Goal: Task Accomplishment & Management: Use online tool/utility

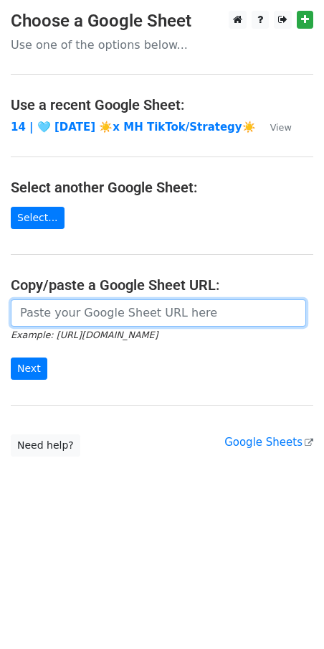
click at [156, 319] on input "url" at bounding box center [159, 312] width 296 height 27
paste input "https://docs.google.com/spreadsheets/d/16PtkK8H6Sh7AzgrpFx9VdyPLNpMKJ6ydPd83d-4…"
type input "https://docs.google.com/spreadsheets/d/16PtkK8H6Sh7AzgrpFx9VdyPLNpMKJ6ydPd83d-4…"
click at [11, 357] on input "Next" at bounding box center [29, 368] width 37 height 22
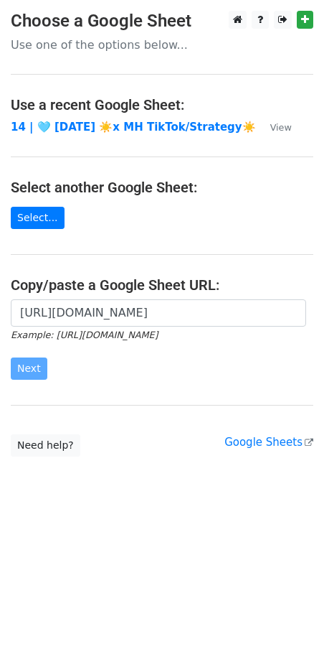
scroll to position [0, 0]
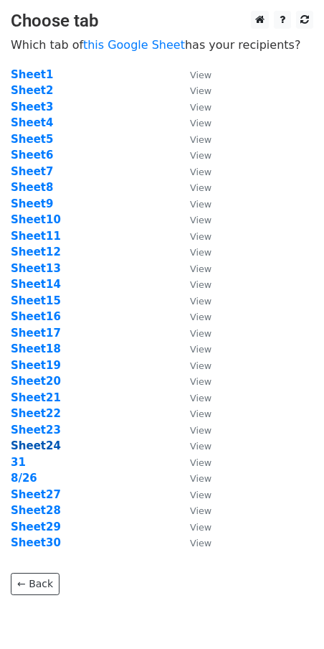
click at [33, 448] on strong "Sheet24" at bounding box center [36, 445] width 50 height 13
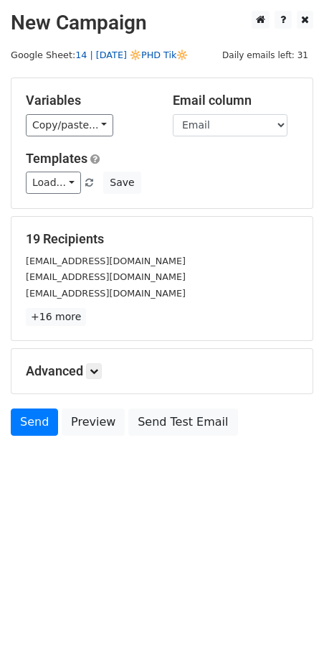
click at [148, 56] on link "14 | AUG 26 🔆PHD Tik🔆" at bounding box center [131, 55] width 113 height 11
click at [52, 182] on link "Load..." at bounding box center [53, 183] width 55 height 22
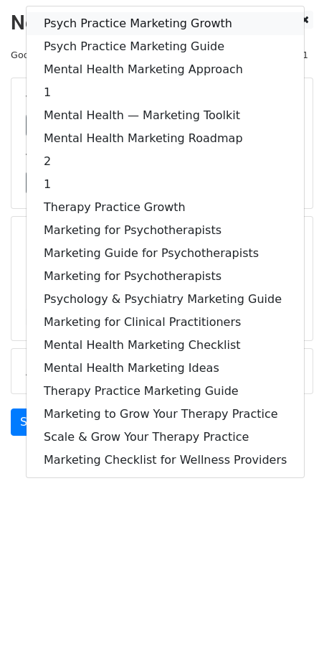
click at [137, 18] on link "Psych Practice Marketing Growth" at bounding box center [166, 23] width 278 height 23
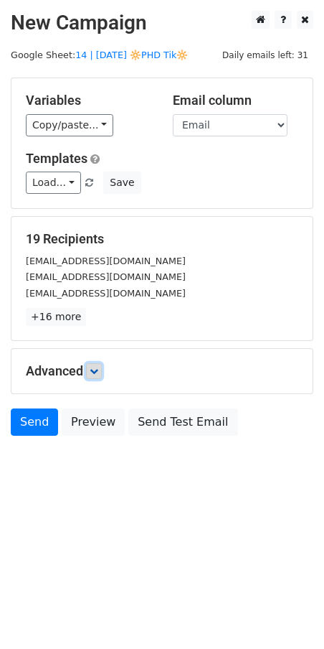
click at [102, 373] on link at bounding box center [94, 371] width 16 height 16
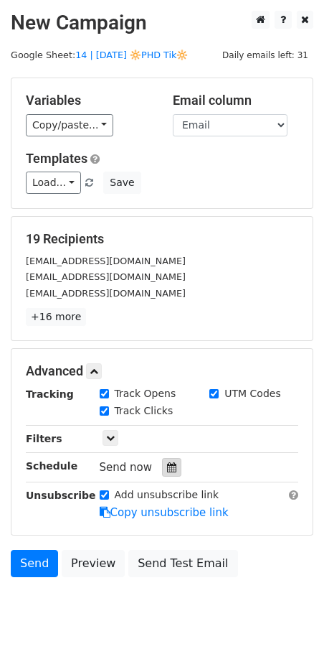
click at [169, 462] on div at bounding box center [171, 467] width 19 height 19
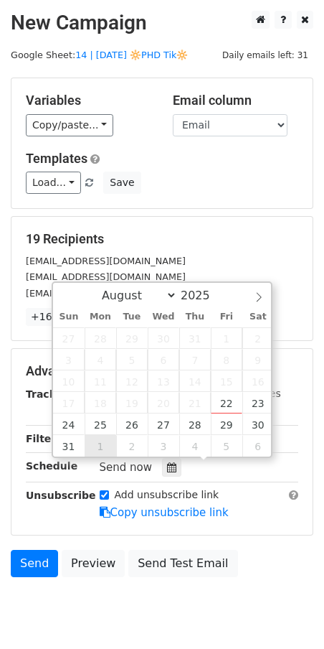
type input "2025-09-01 12:00"
select select "8"
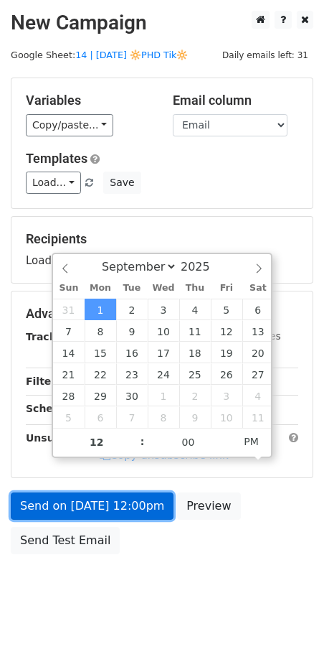
click at [93, 518] on link "Send on Sep 1 at 12:00pm" at bounding box center [92, 505] width 163 height 27
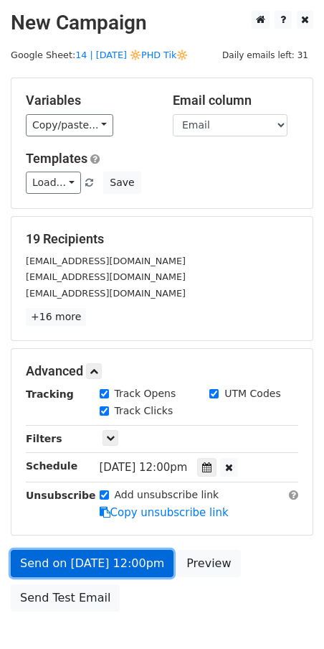
click at [73, 554] on link "Send on Sep 1 at 12:00pm" at bounding box center [92, 563] width 163 height 27
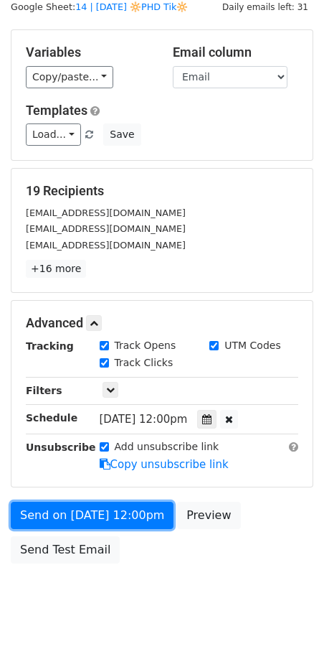
scroll to position [56, 0]
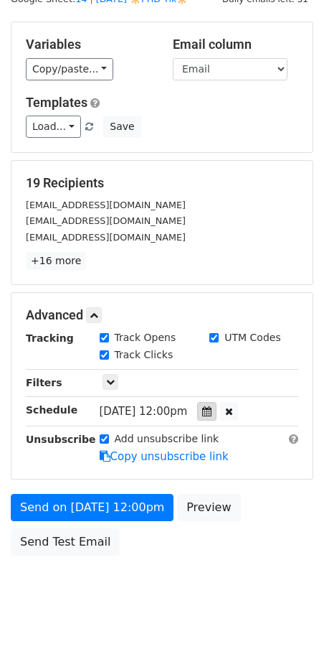
click at [212, 410] on icon at bounding box center [206, 411] width 9 height 10
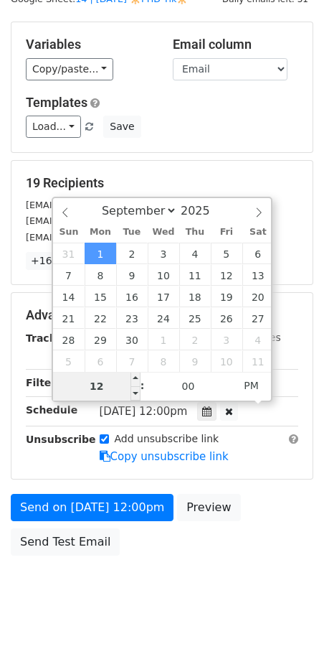
click at [98, 390] on input "12" at bounding box center [97, 386] width 88 height 29
type input "7"
type input "2025-09-01 07:00"
type input "07"
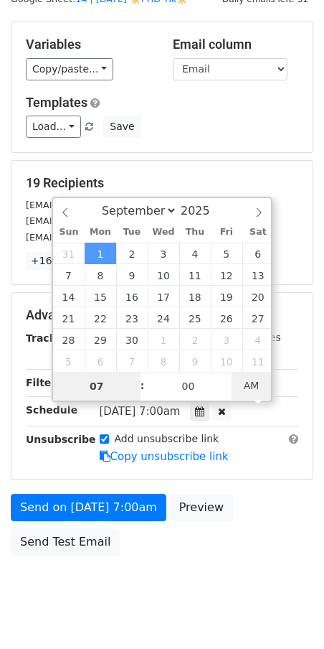
click at [238, 390] on span "AM" at bounding box center [251, 385] width 39 height 29
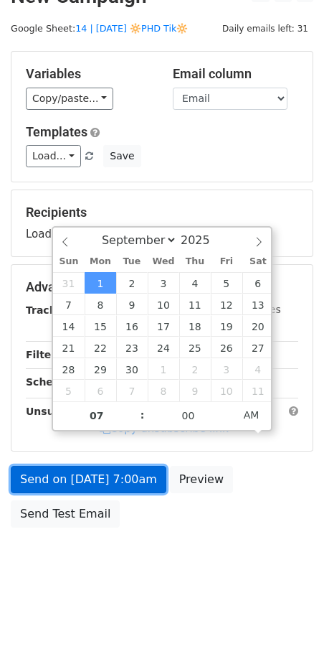
click at [121, 466] on link "Send on Sep 1 at 7:00am" at bounding box center [89, 479] width 156 height 27
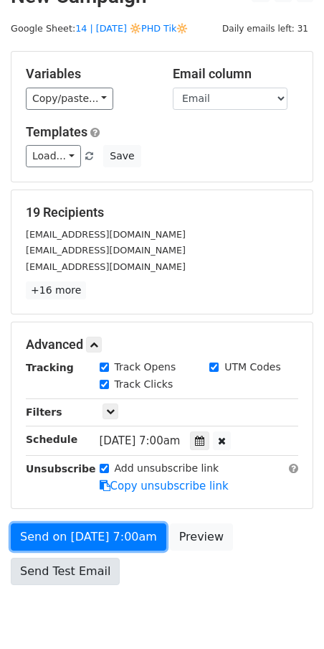
drag, startPoint x: 51, startPoint y: 545, endPoint x: 47, endPoint y: 558, distance: 14.1
click at [51, 546] on link "Send on Sep 1 at 7:00am" at bounding box center [89, 536] width 156 height 27
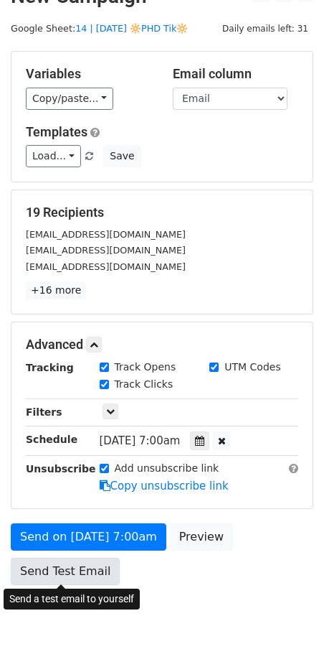
click at [47, 561] on link "Send Test Email" at bounding box center [65, 571] width 109 height 27
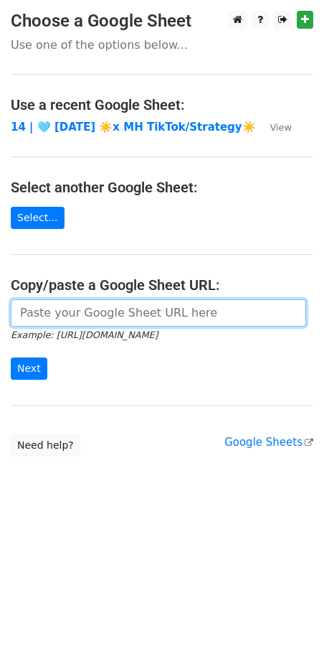
click at [127, 309] on input "url" at bounding box center [159, 312] width 296 height 27
paste input "https://docs.google.com/spreadsheets/d/16PtkK8H6Sh7AzgrpFx9VdyPLNpMKJ6ydPd83d-4…"
type input "https://docs.google.com/spreadsheets/d/16PtkK8H6Sh7AzgrpFx9VdyPLNpMKJ6ydPd83d-4…"
click at [11, 357] on input "Next" at bounding box center [29, 368] width 37 height 22
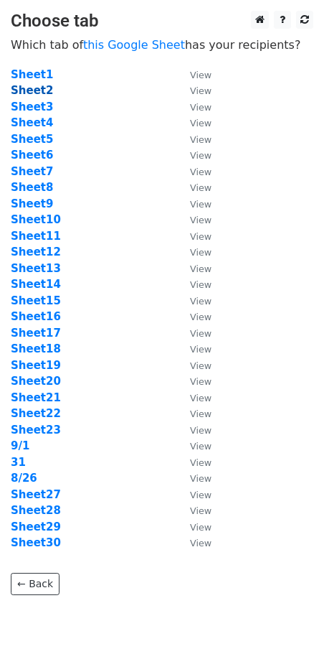
click at [31, 94] on strong "Sheet2" at bounding box center [32, 90] width 42 height 13
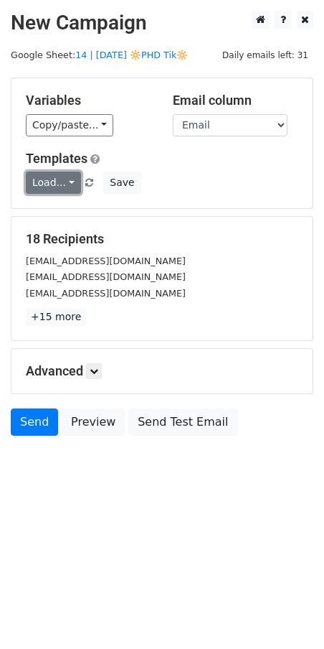
click at [49, 179] on link "Load..." at bounding box center [53, 183] width 55 height 22
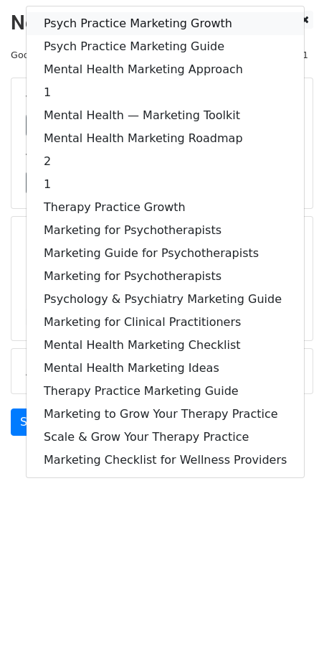
click at [124, 22] on link "Psych Practice Marketing Growth" at bounding box center [166, 23] width 278 height 23
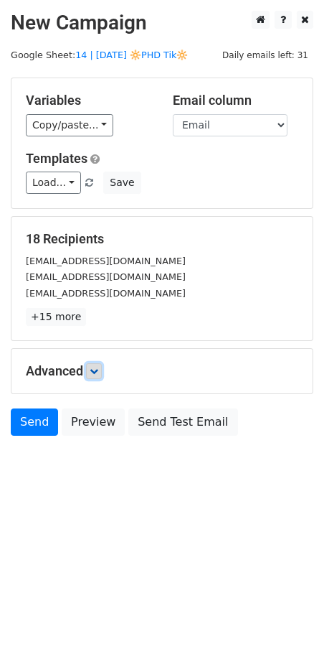
click at [98, 367] on icon at bounding box center [94, 371] width 9 height 9
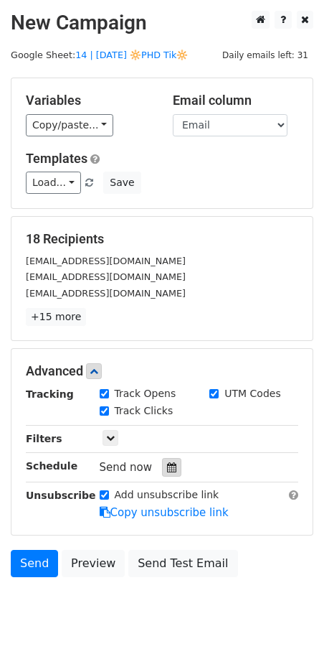
click at [167, 466] on icon at bounding box center [171, 467] width 9 height 10
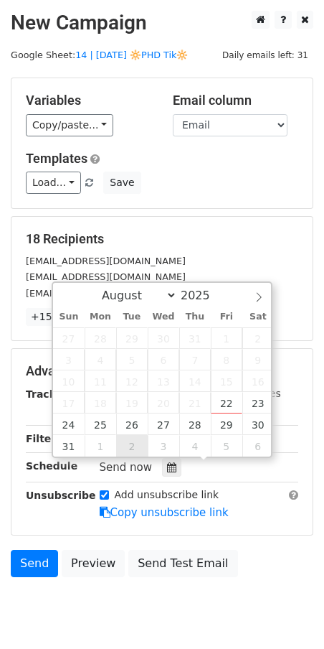
type input "2025-09-02 12:00"
select select "8"
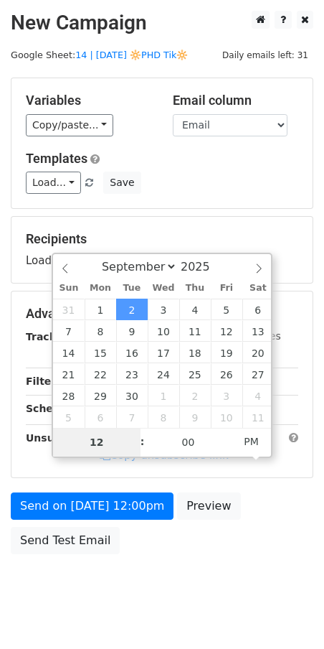
type input "6"
type input "2025-09-02 06:00"
type input "06"
click at [258, 440] on span "PM" at bounding box center [251, 441] width 39 height 29
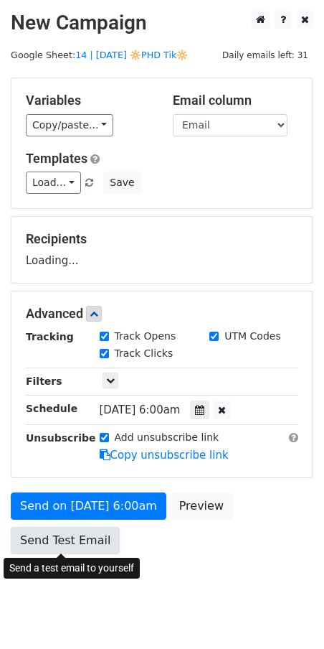
click at [93, 533] on link "Send Test Email" at bounding box center [65, 540] width 109 height 27
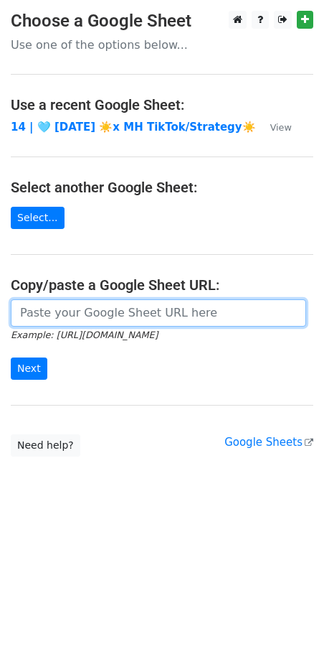
click at [100, 316] on input "url" at bounding box center [159, 312] width 296 height 27
paste input "https://docs.google.com/spreadsheets/d/16PtkK8H6Sh7AzgrpFx9VdyPLNpMKJ6ydPd83d-4…"
type input "https://docs.google.com/spreadsheets/d/16PtkK8H6Sh7AzgrpFx9VdyPLNpMKJ6ydPd83d-4…"
click at [11, 357] on input "Next" at bounding box center [29, 368] width 37 height 22
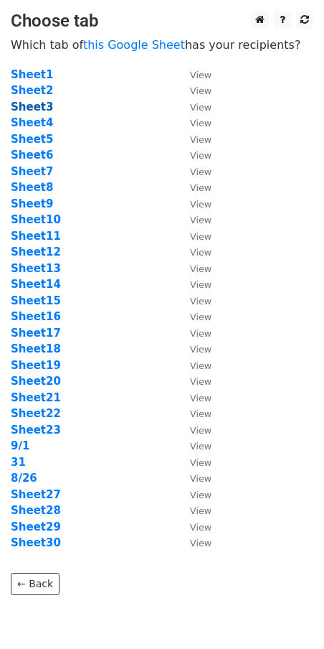
click at [39, 109] on strong "Sheet3" at bounding box center [32, 106] width 42 height 13
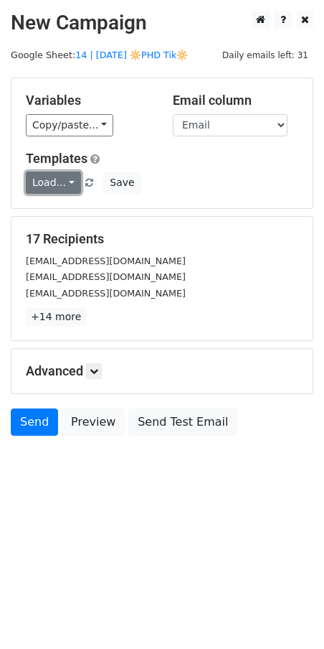
click at [41, 179] on link "Load..." at bounding box center [53, 183] width 55 height 22
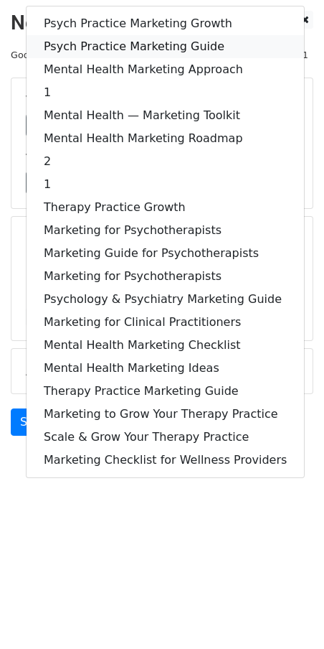
click at [153, 42] on link "Psych Practice Marketing Guide" at bounding box center [166, 46] width 278 height 23
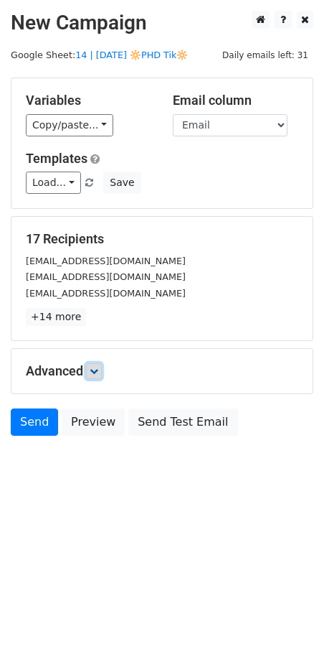
click at [98, 372] on icon at bounding box center [94, 371] width 9 height 9
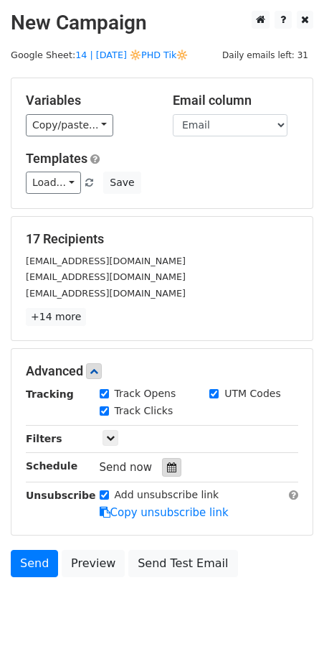
click at [169, 469] on icon at bounding box center [171, 467] width 9 height 10
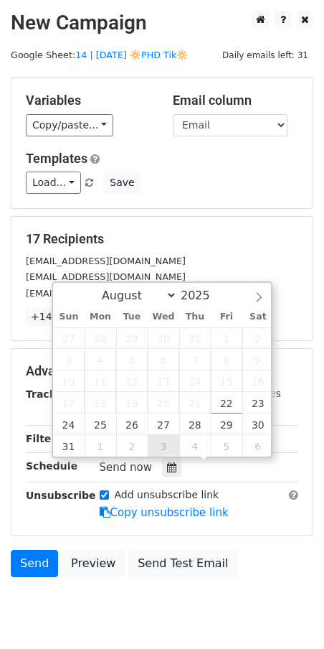
type input "[DATE] 12:00"
select select "8"
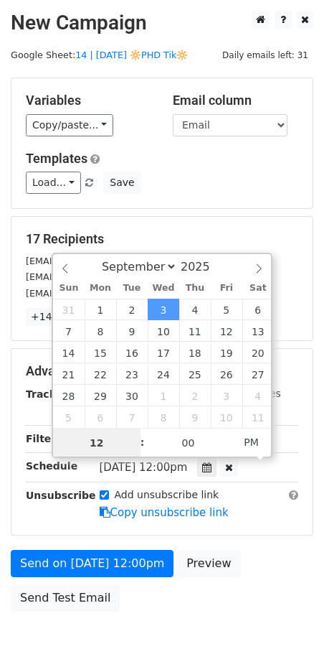
scroll to position [1, 0]
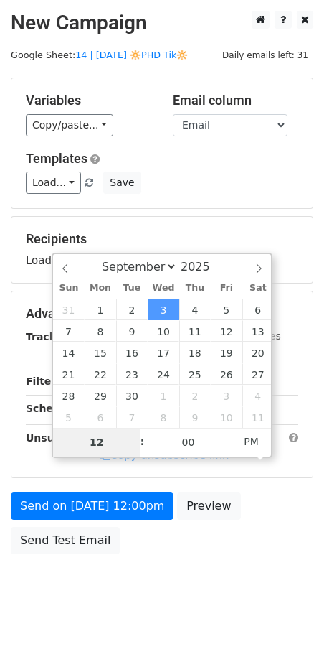
type input "7"
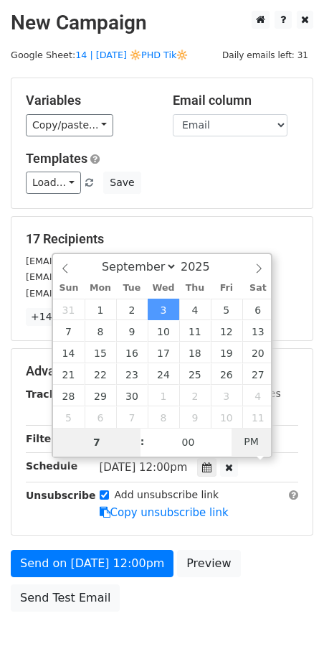
type input "[DATE] 07:00"
type input "07"
click at [256, 441] on span "AM" at bounding box center [251, 441] width 39 height 29
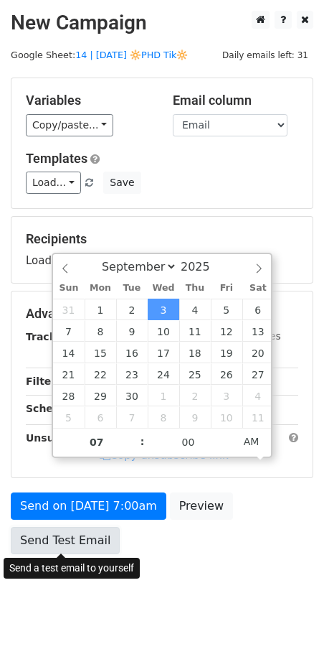
click at [79, 535] on link "Send Test Email" at bounding box center [65, 540] width 109 height 27
